Goal: Entertainment & Leisure: Consume media (video, audio)

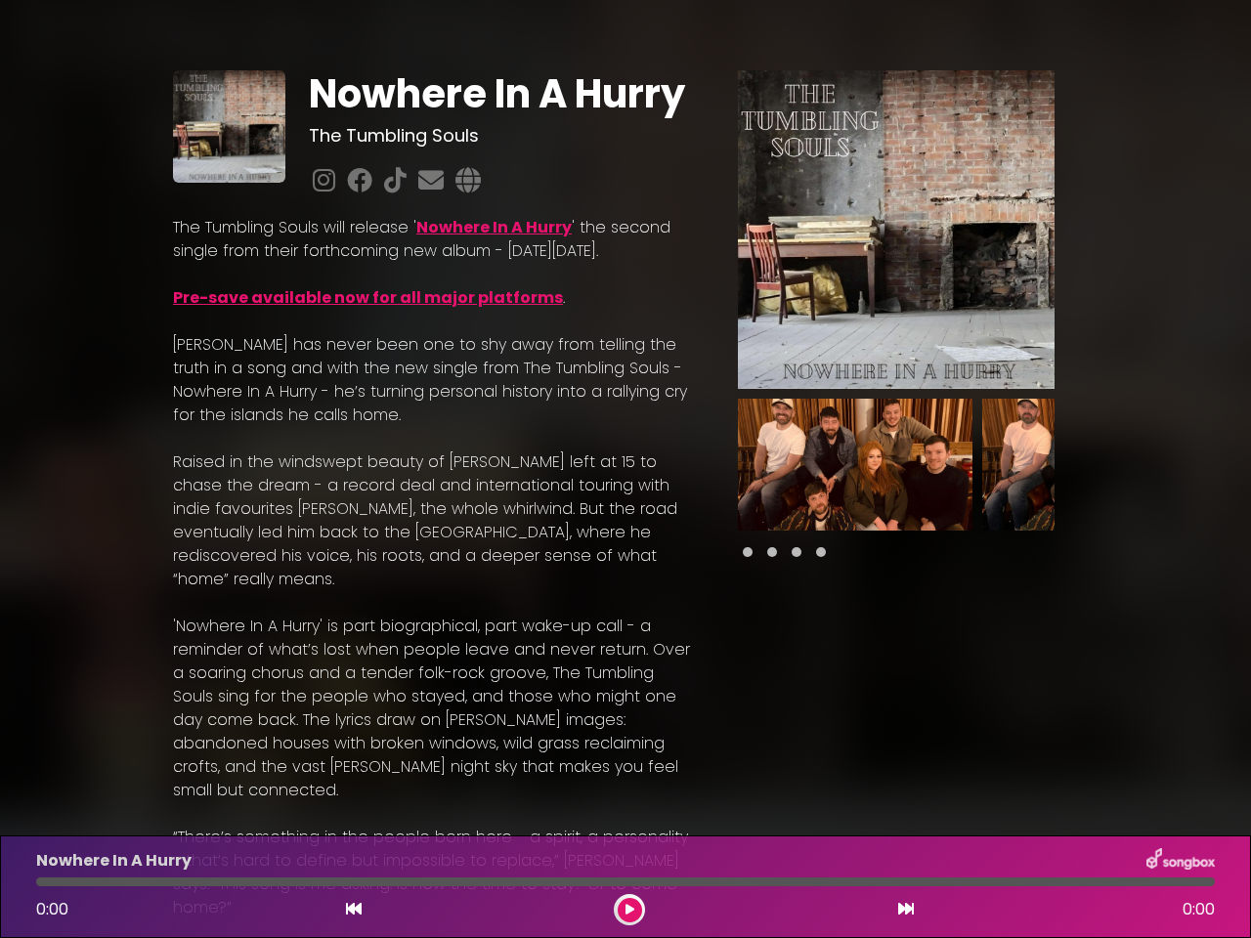
click at [626, 427] on p "[PERSON_NAME] has never been one to shy away from telling the truth in a song a…" at bounding box center [432, 380] width 518 height 94
click at [896, 230] on img at bounding box center [896, 229] width 317 height 319
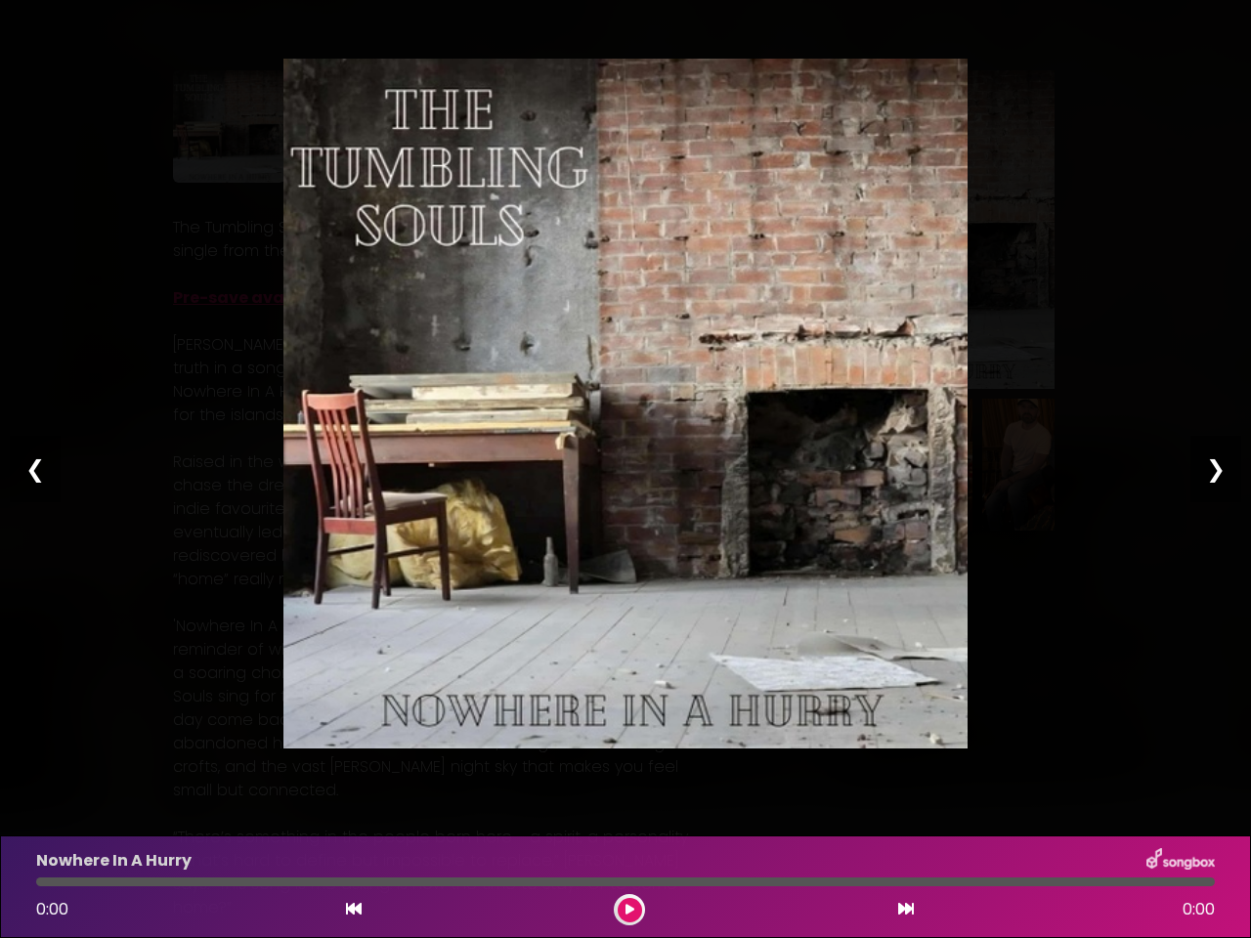
click at [855, 464] on img at bounding box center [625, 404] width 684 height 690
click at [1100, 464] on div "Pause Play % buffered 00:00 00:00 00:00 Exit fullscreen Enter fullscreen Play ❮…" at bounding box center [625, 469] width 1251 height 938
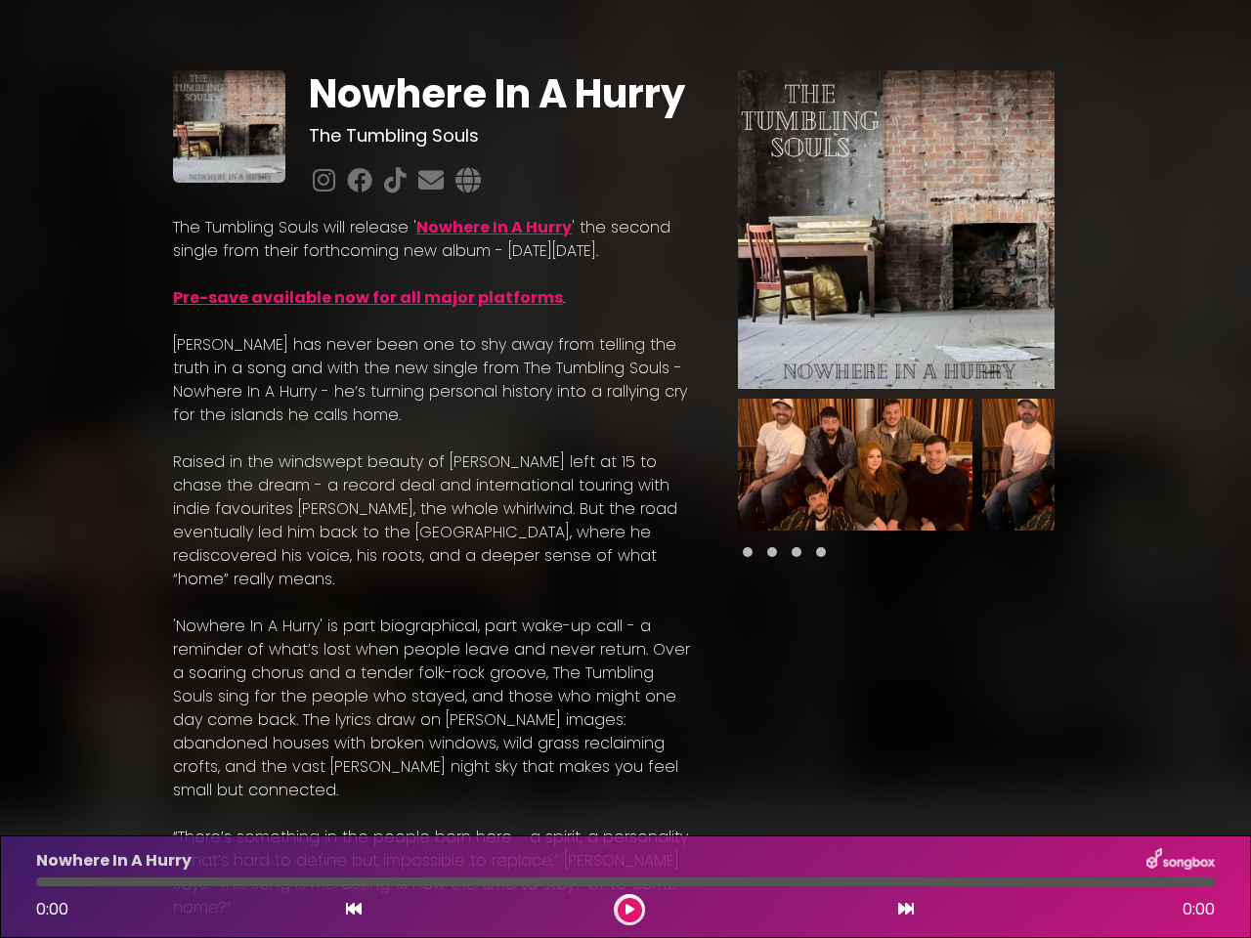
click at [1239, 464] on div "Nowhere In A Hurry The Tumbling Souls Nowhere In A Hurry" at bounding box center [625, 791] width 1251 height 1537
click at [354, 910] on icon at bounding box center [354, 909] width 16 height 16
click at [630, 910] on icon at bounding box center [630, 910] width 9 height 12
click at [906, 910] on icon at bounding box center [906, 909] width 16 height 16
